Goal: Find specific page/section: Find specific page/section

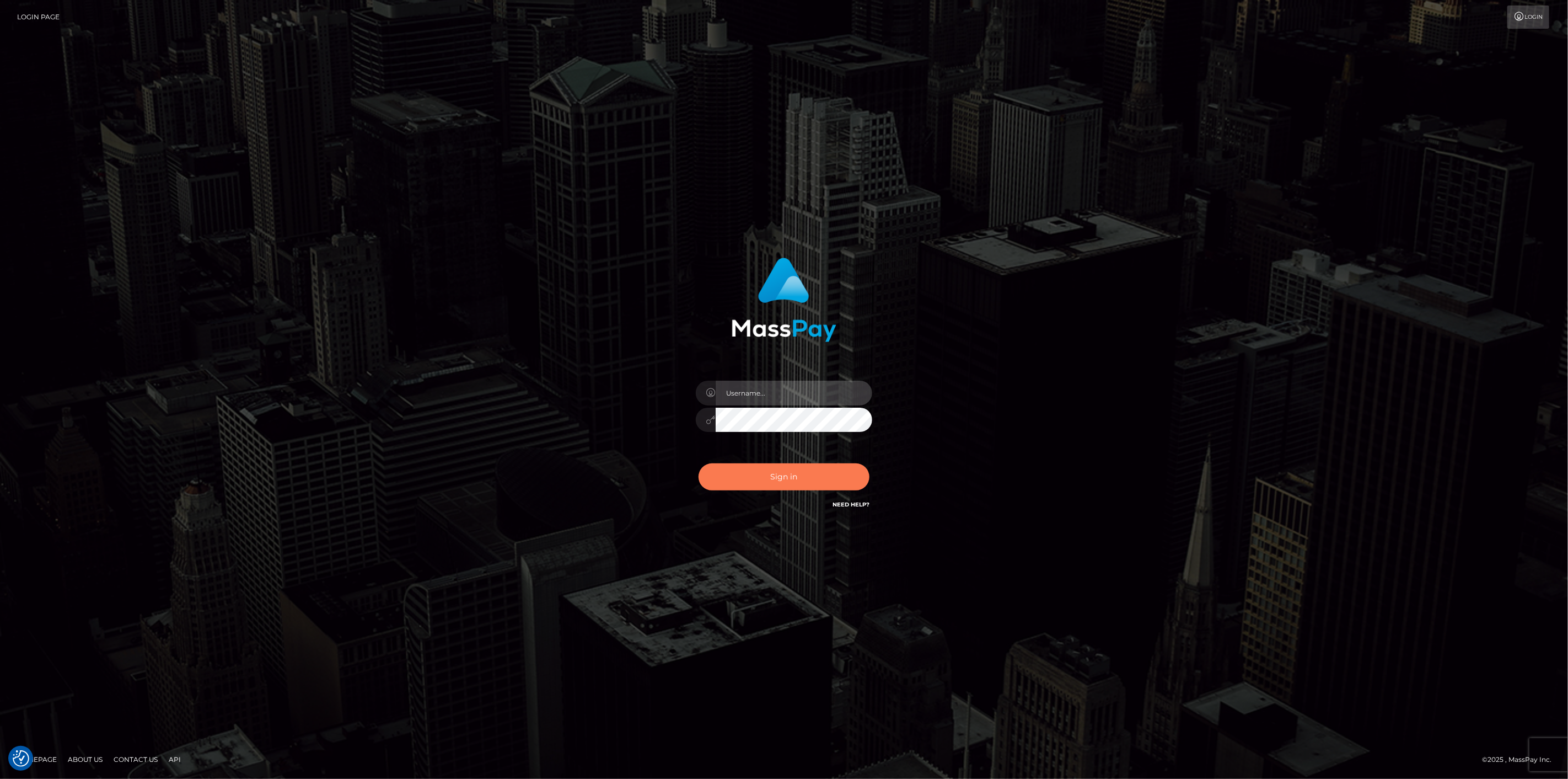
type input "scott.cm"
click at [759, 471] on button "Sign in" at bounding box center [784, 477] width 171 height 27
type input "scott.cm"
click at [754, 476] on button "Sign in" at bounding box center [784, 477] width 171 height 27
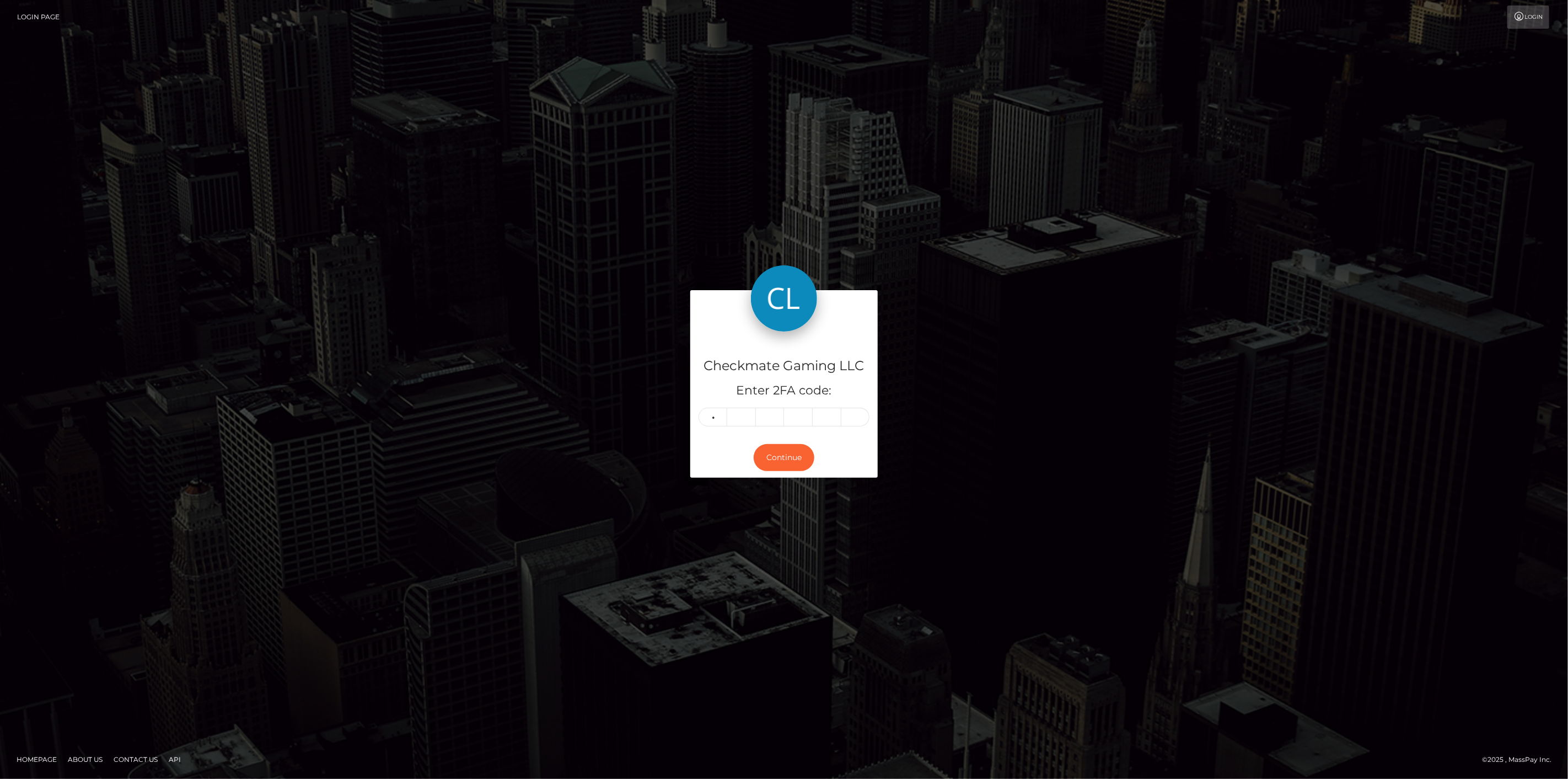
type input "1"
type input "6"
type input "8"
type input "0"
type input "6"
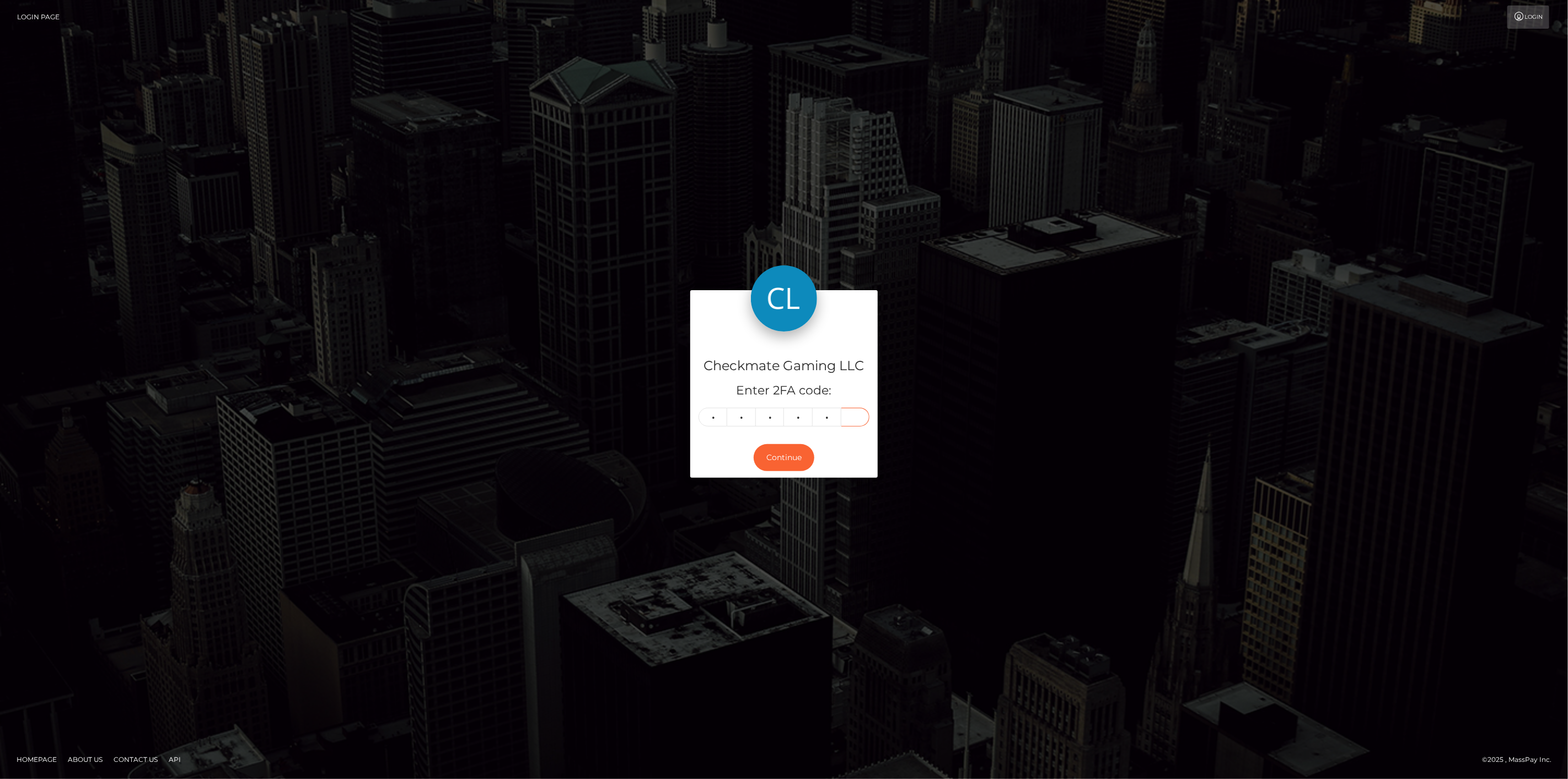
type input "8"
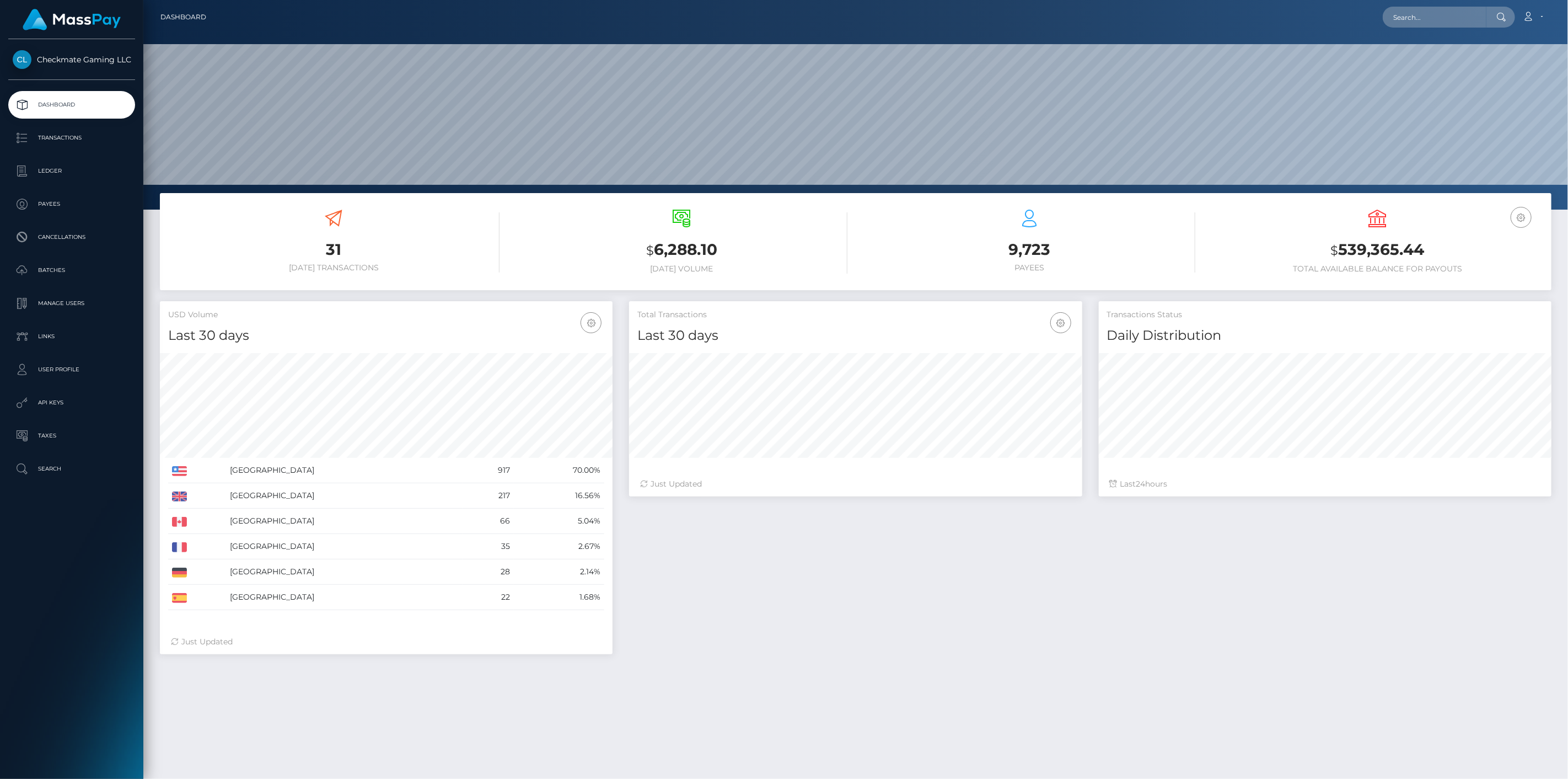
scroll to position [196, 453]
click at [68, 208] on p "Payees" at bounding box center [72, 204] width 118 height 16
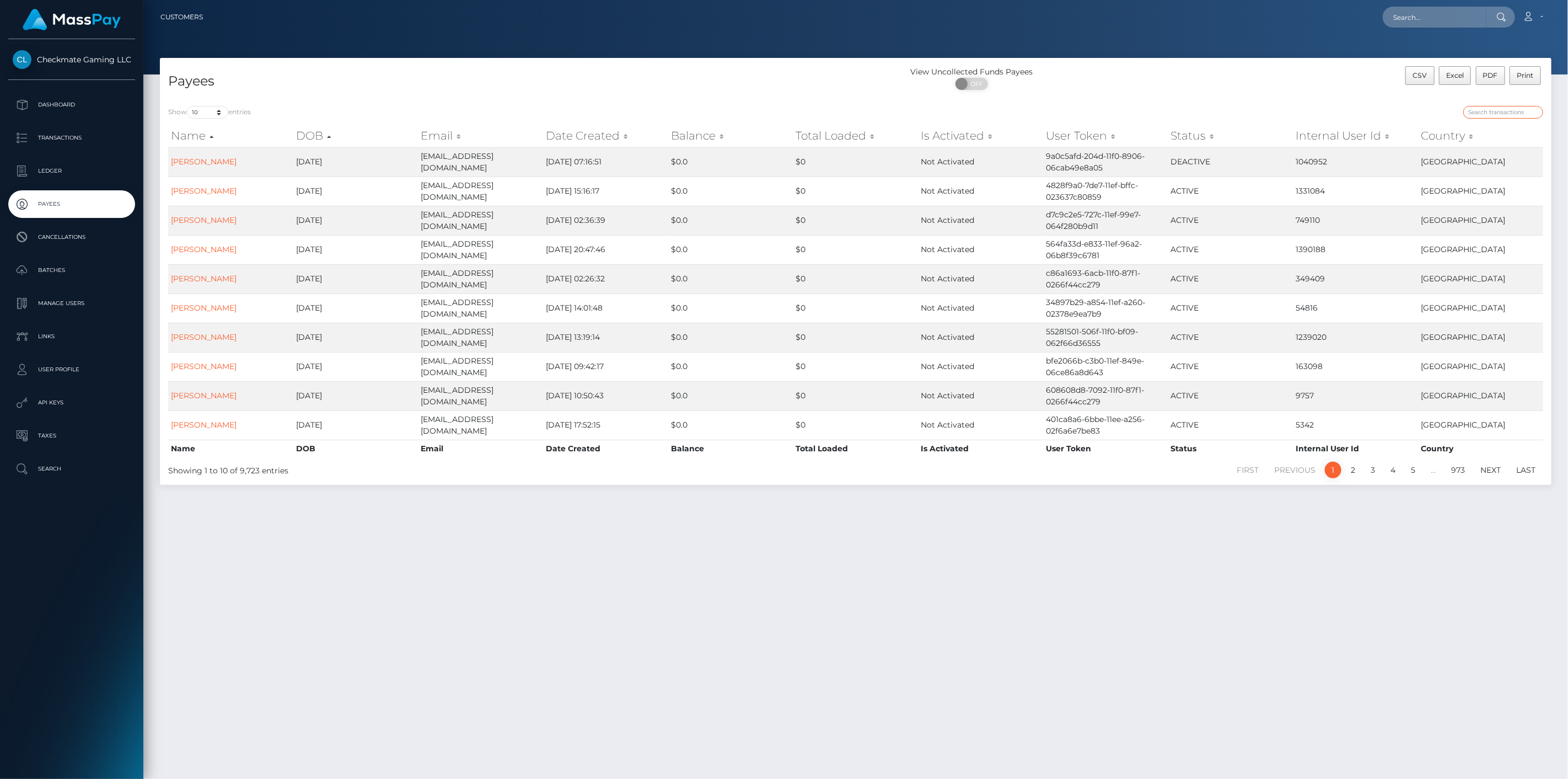
click at [1506, 108] on input "search" at bounding box center [1503, 112] width 80 height 13
paste input "842209"
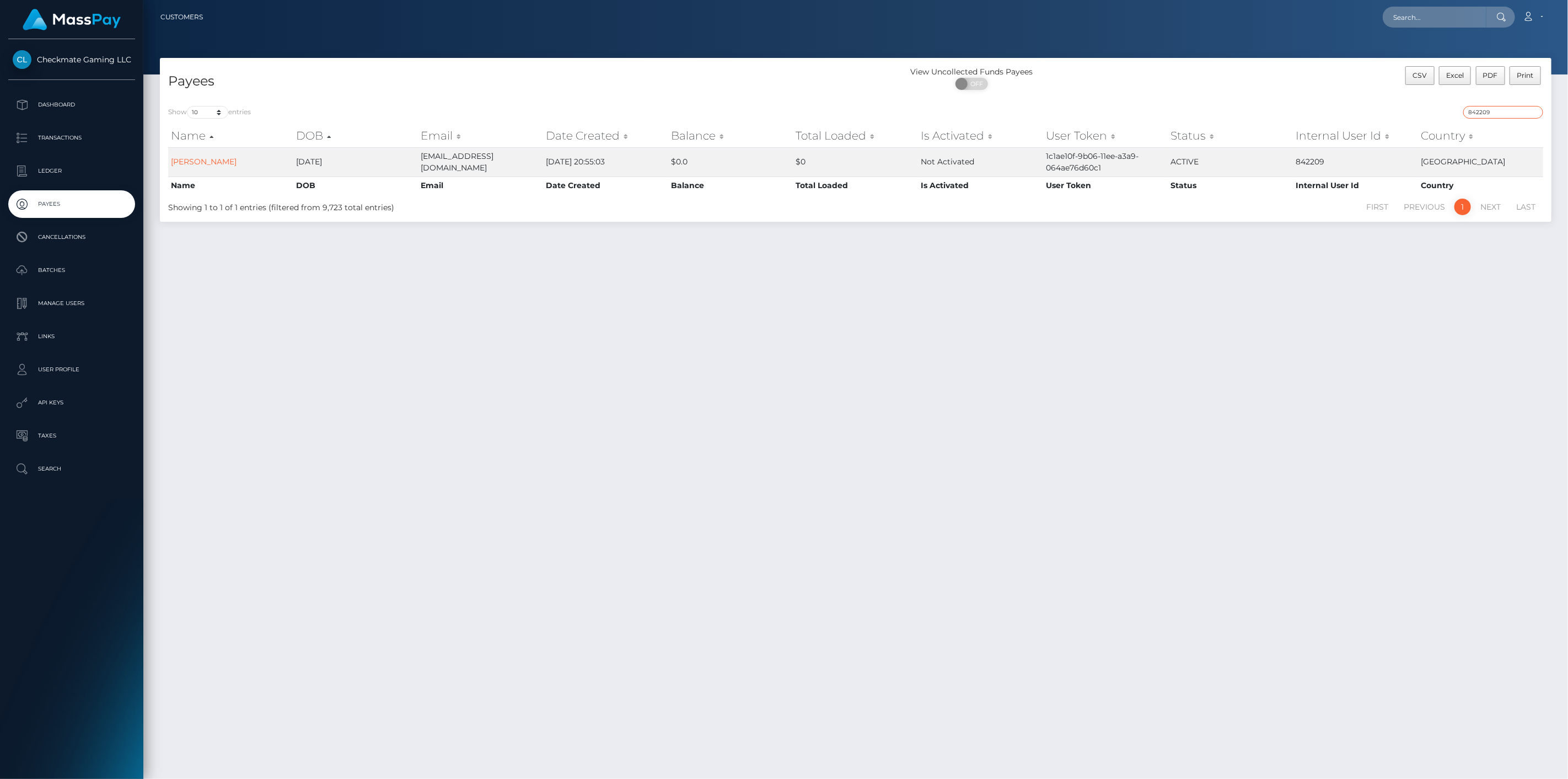
click at [1507, 114] on input "842209" at bounding box center [1503, 112] width 80 height 13
paste input "499625"
type input "499625"
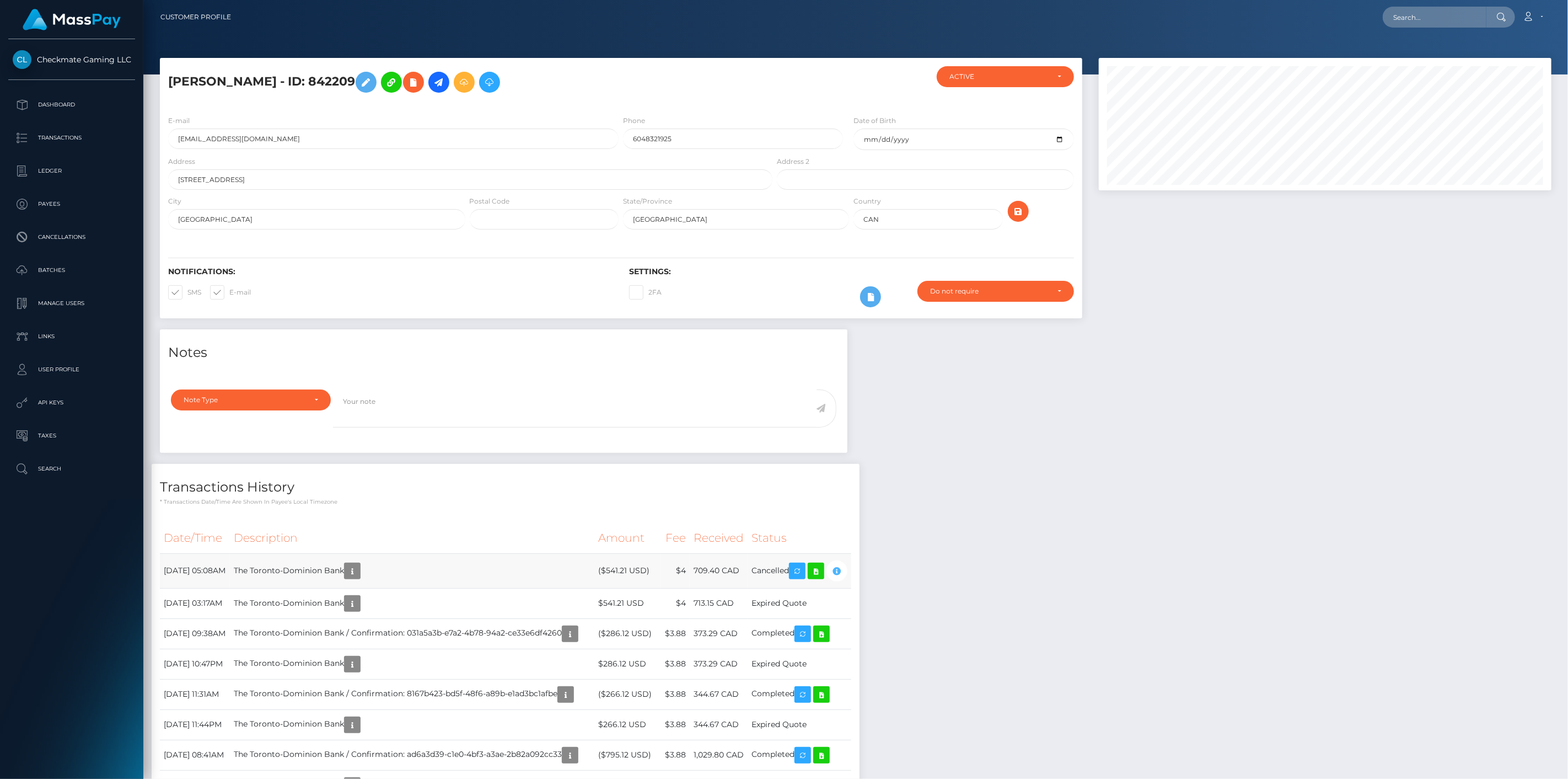
scroll to position [132, 453]
